Goal: Navigation & Orientation: Find specific page/section

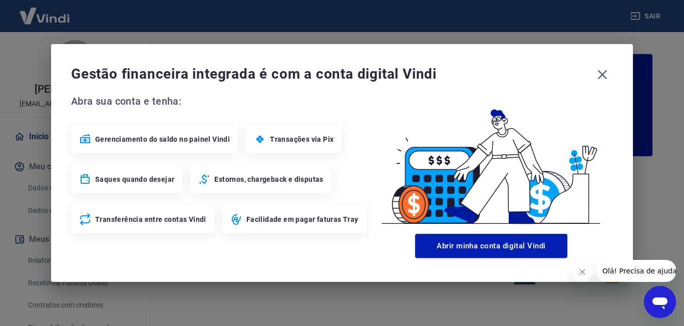
click at [308, 138] on span "Transações via Pix" at bounding box center [302, 139] width 64 height 10
click at [268, 177] on span "Estornos, chargeback e disputas" at bounding box center [268, 179] width 109 height 10
click at [274, 221] on span "Facilidade em pagar faturas Tray" at bounding box center [302, 219] width 112 height 10
click at [601, 73] on icon "button" at bounding box center [602, 75] width 16 height 16
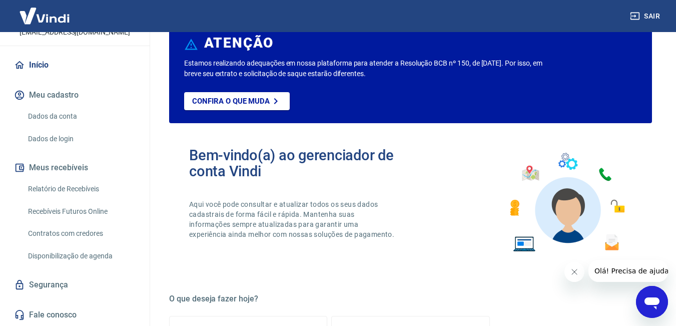
scroll to position [50, 0]
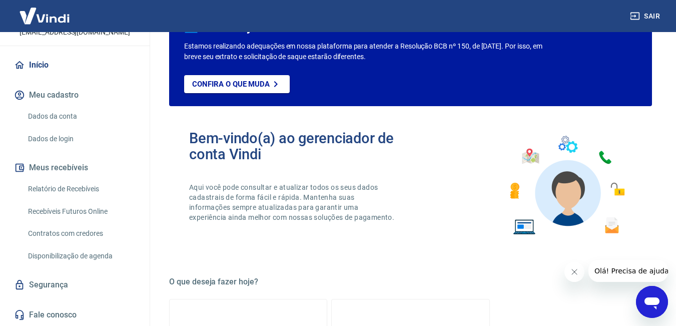
click at [78, 230] on link "Contratos com credores" at bounding box center [81, 233] width 114 height 21
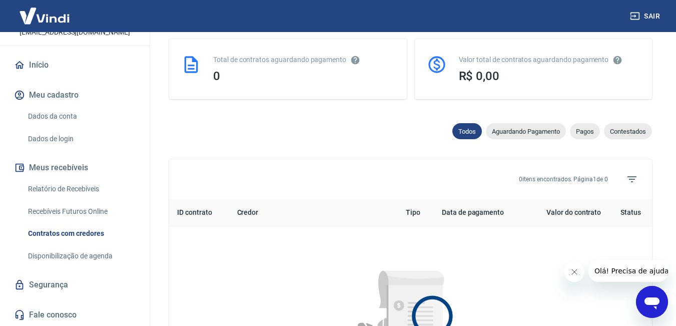
scroll to position [272, 0]
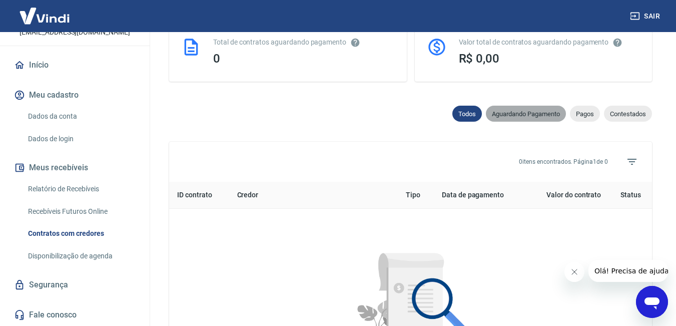
click at [529, 115] on span "Aguardando Pagamento" at bounding box center [526, 114] width 80 height 8
select select "waiting_payment"
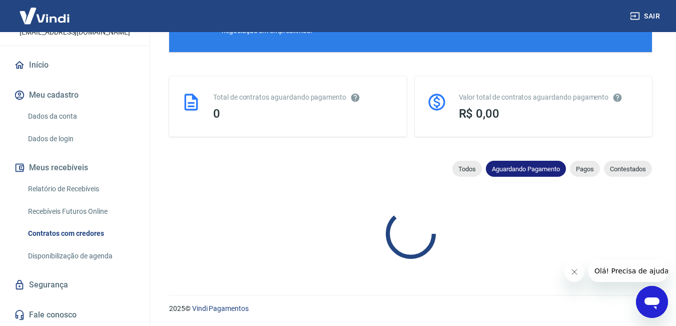
scroll to position [272, 0]
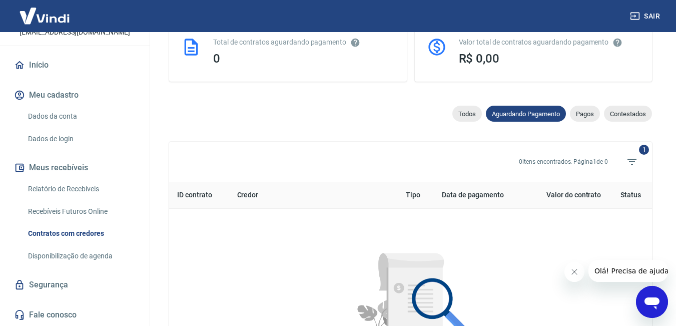
click at [72, 190] on link "Relatório de Recebíveis" at bounding box center [81, 189] width 114 height 21
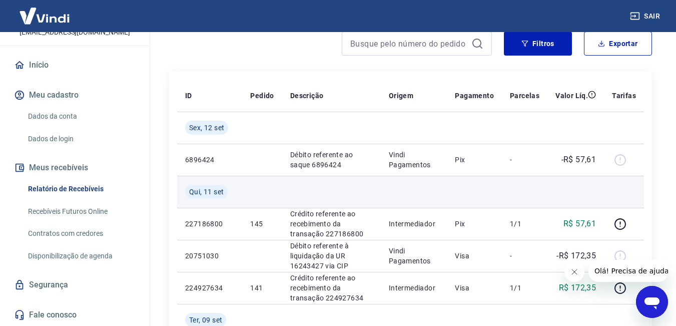
scroll to position [100, 0]
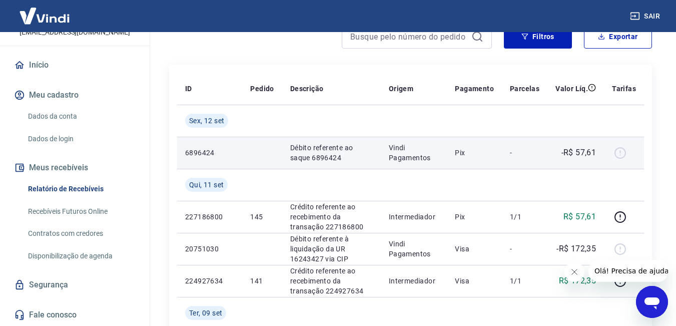
click at [621, 152] on div at bounding box center [624, 153] width 24 height 16
drag, startPoint x: 294, startPoint y: 150, endPoint x: 376, endPoint y: 150, distance: 81.6
click at [376, 150] on td "Débito referente ao saque 6896424" at bounding box center [331, 153] width 99 height 32
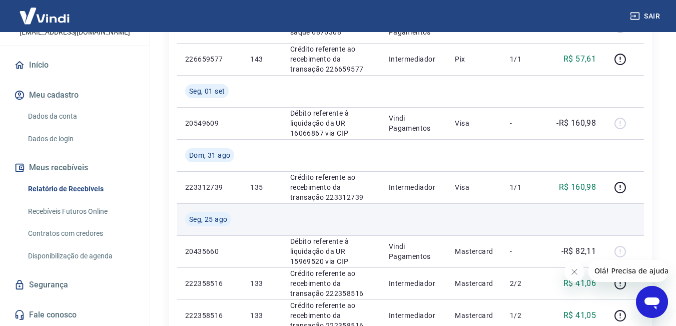
scroll to position [401, 0]
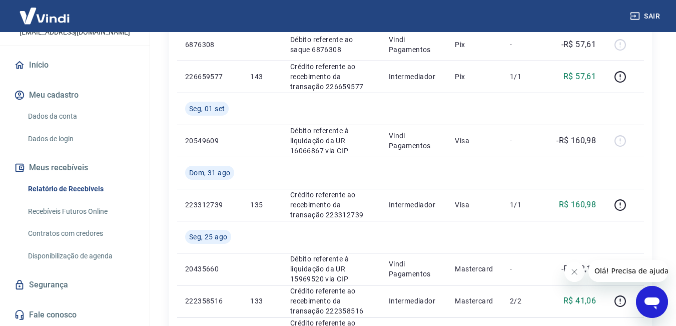
click at [69, 206] on link "Recebíveis Futuros Online" at bounding box center [81, 211] width 114 height 21
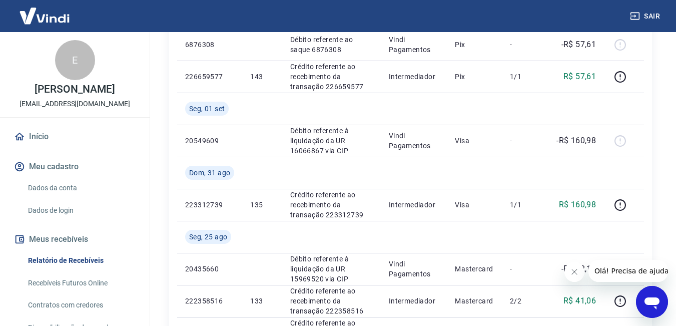
click at [58, 17] on img at bounding box center [44, 16] width 65 height 31
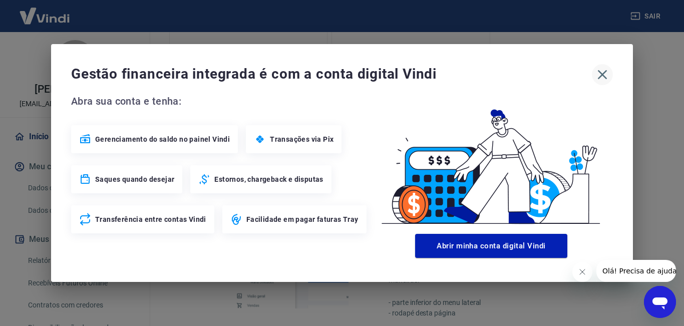
click at [603, 72] on icon "button" at bounding box center [602, 75] width 16 height 16
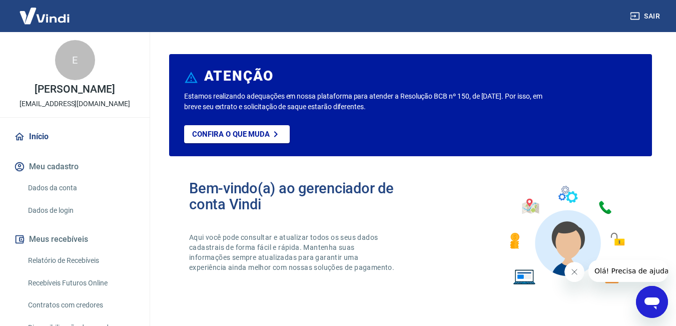
click at [54, 16] on img at bounding box center [44, 16] width 65 height 31
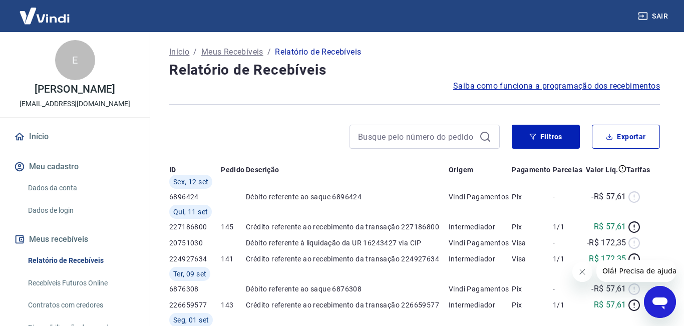
select select "waiting_payment"
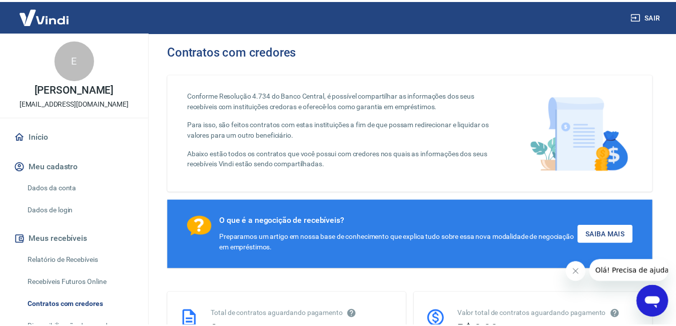
scroll to position [217, 0]
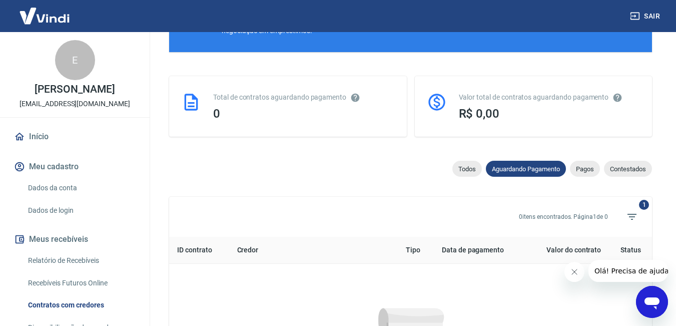
click at [35, 135] on link "Início" at bounding box center [75, 137] width 126 height 22
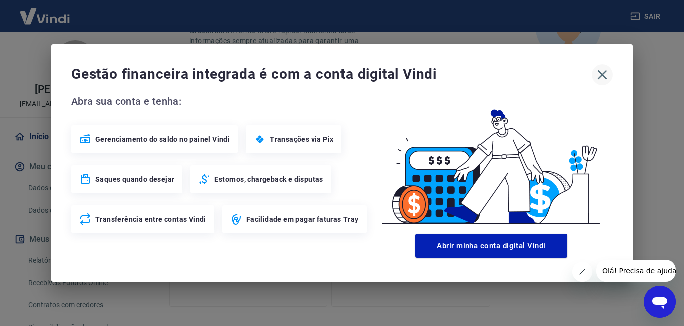
click at [602, 71] on icon "button" at bounding box center [602, 75] width 16 height 16
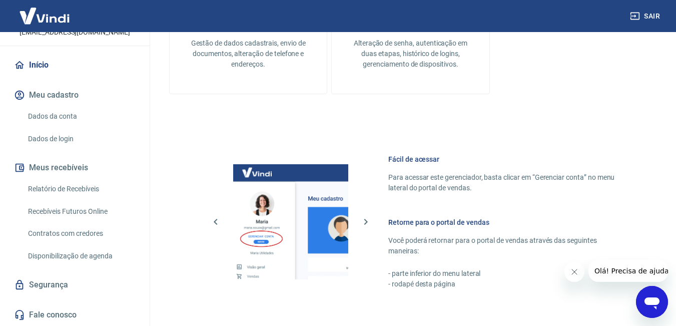
scroll to position [449, 0]
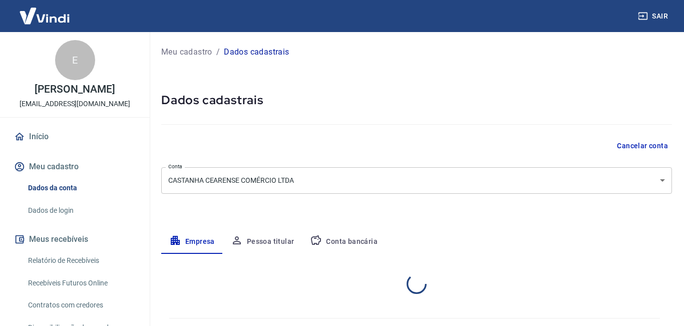
select select "SC"
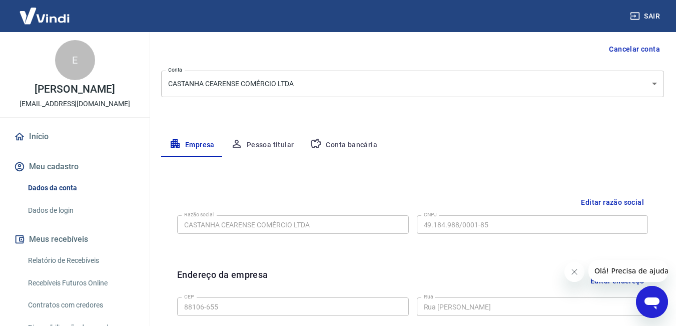
scroll to position [96, 0]
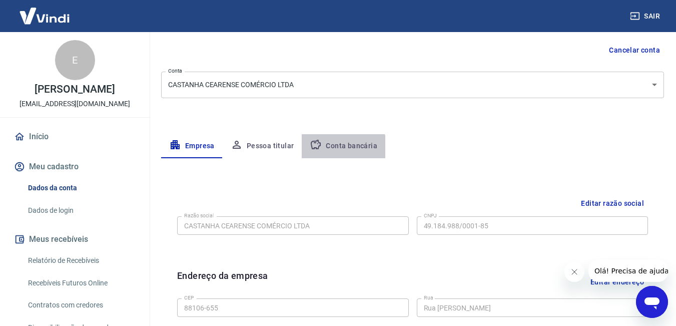
click at [340, 152] on button "Conta bancária" at bounding box center [344, 146] width 84 height 24
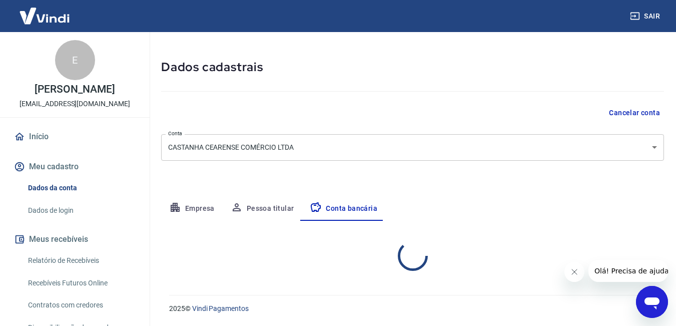
select select "1"
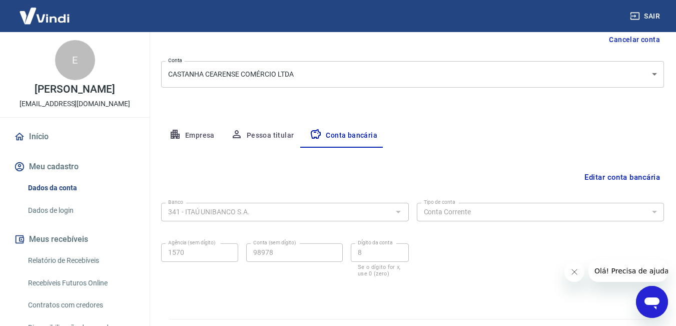
scroll to position [130, 0]
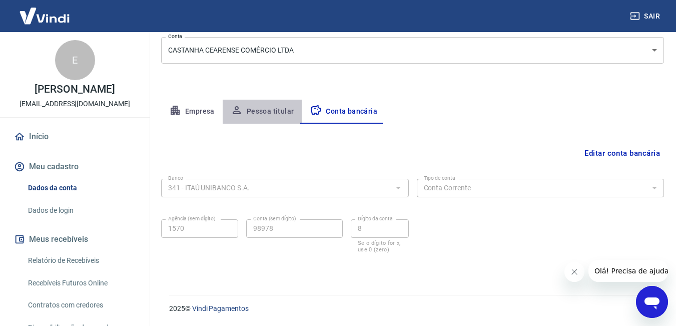
click at [278, 113] on button "Pessoa titular" at bounding box center [263, 112] width 80 height 24
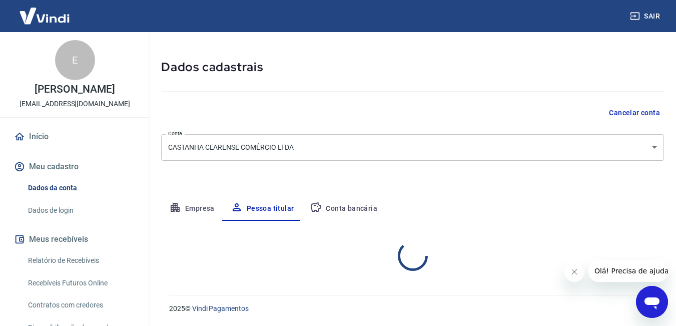
scroll to position [75, 0]
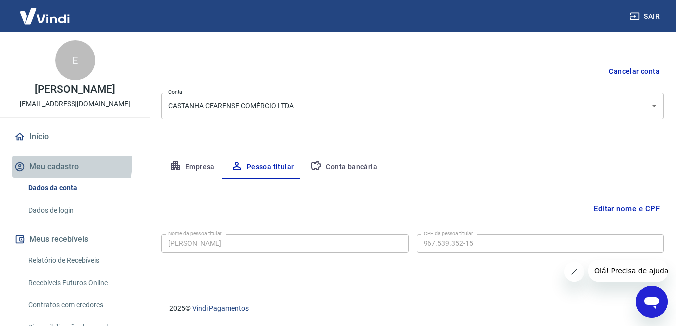
click at [57, 163] on button "Meu cadastro" at bounding box center [75, 167] width 126 height 22
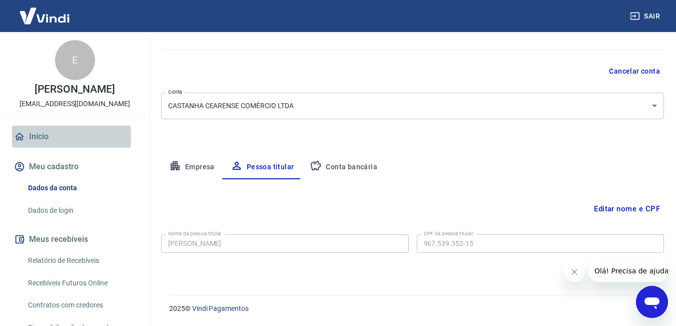
click at [38, 137] on link "Início" at bounding box center [75, 137] width 126 height 22
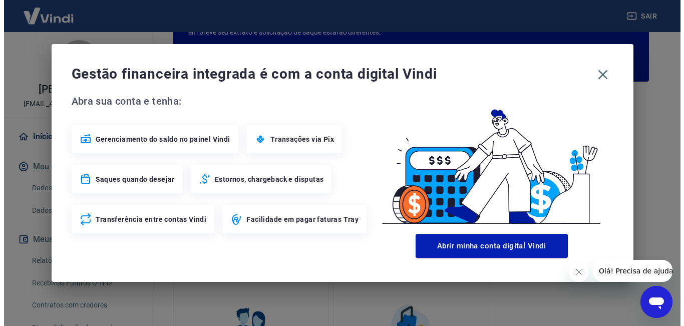
scroll to position [599, 0]
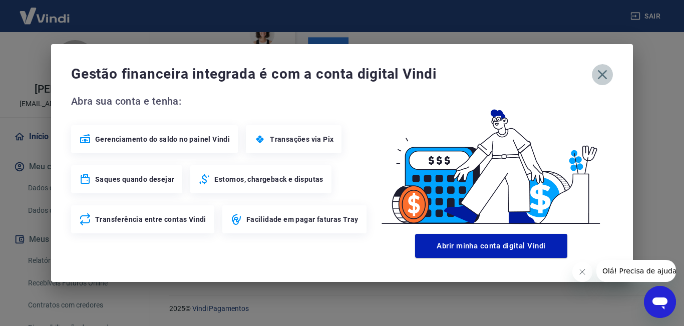
click at [604, 75] on icon "button" at bounding box center [602, 75] width 16 height 16
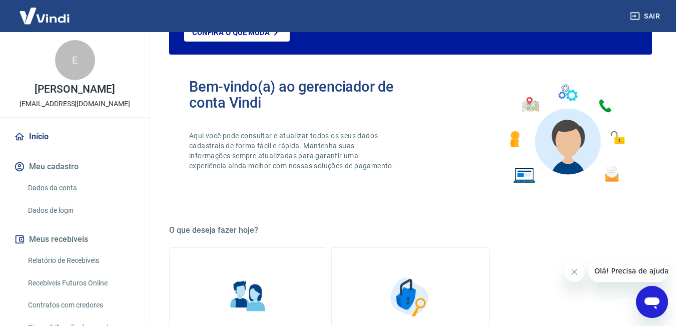
scroll to position [0, 0]
